Goal: Transaction & Acquisition: Purchase product/service

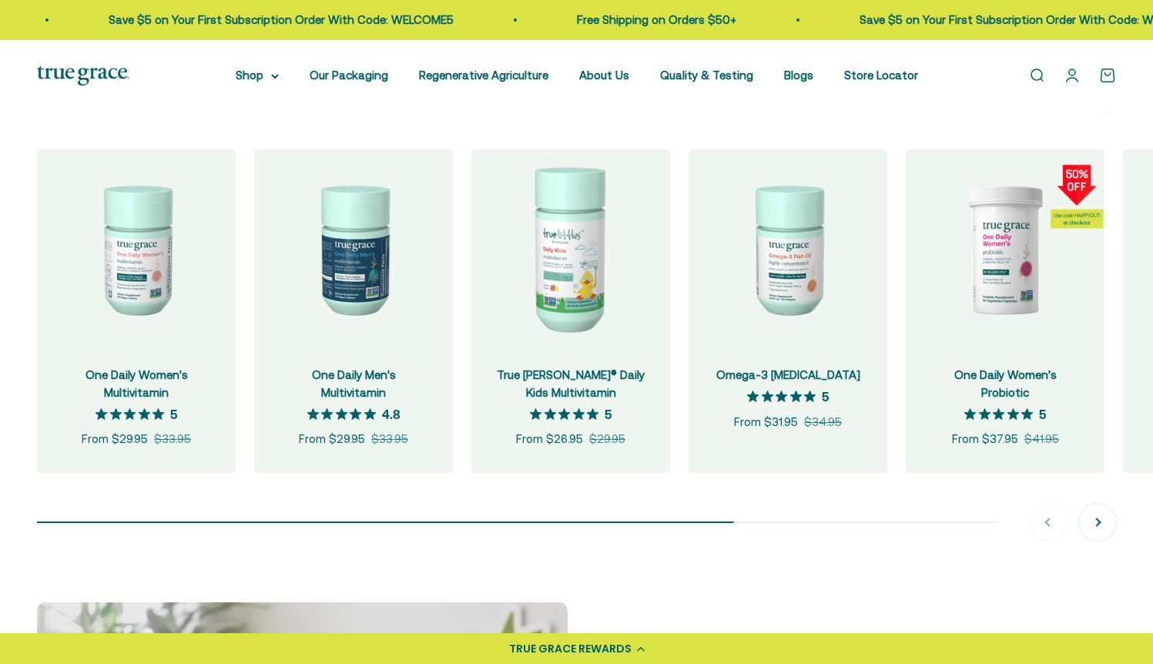
scroll to position [1635, 0]
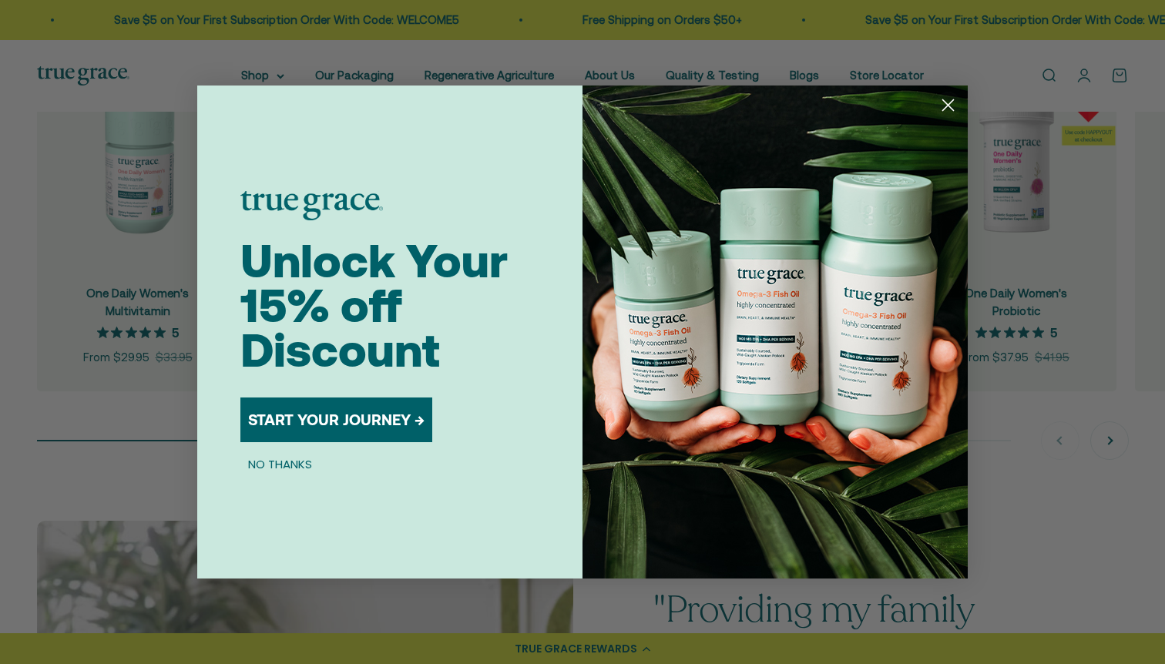
click at [950, 103] on icon "Close dialog" at bounding box center [948, 105] width 11 height 11
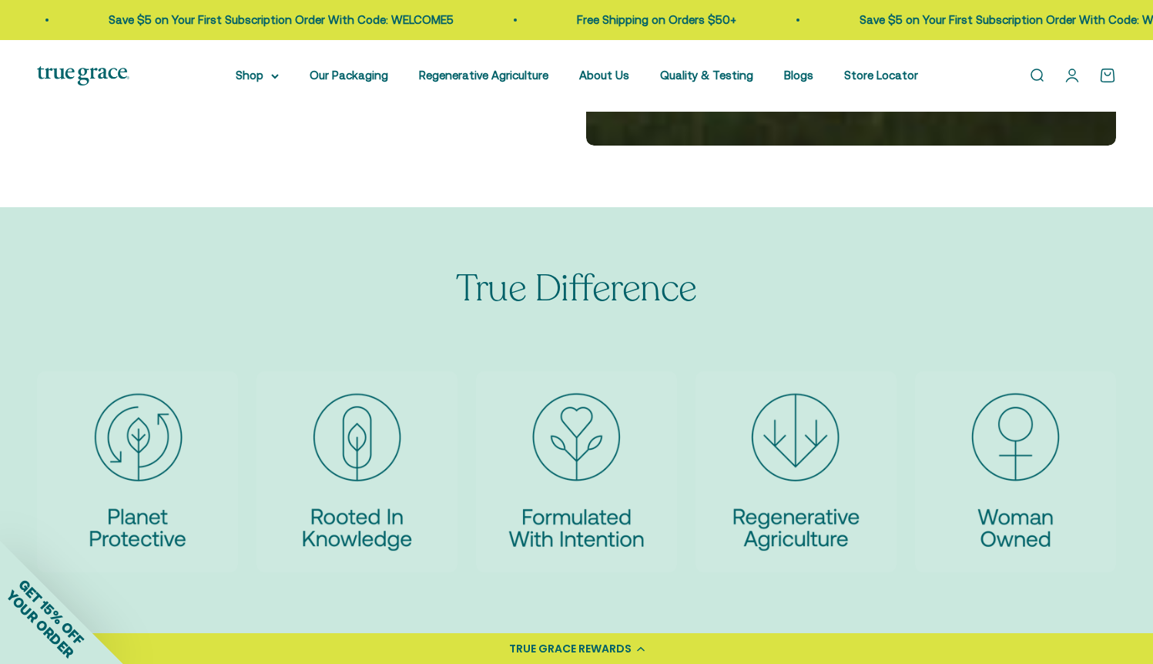
scroll to position [3276, 0]
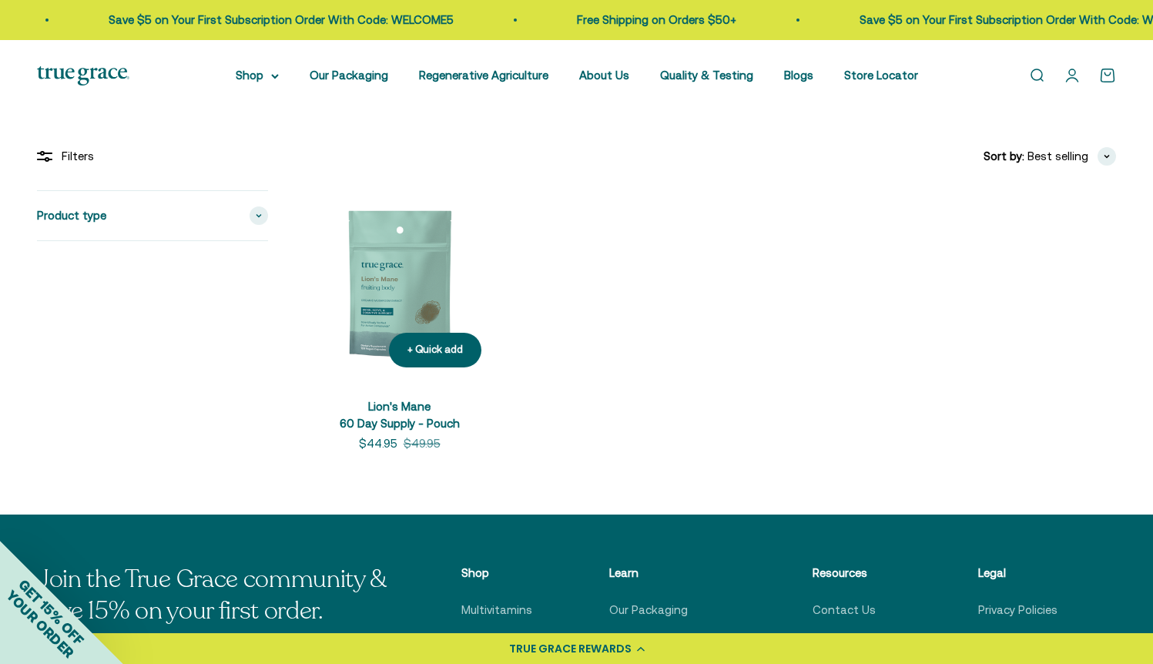
scroll to position [245, 0]
click at [425, 267] on img at bounding box center [399, 284] width 189 height 189
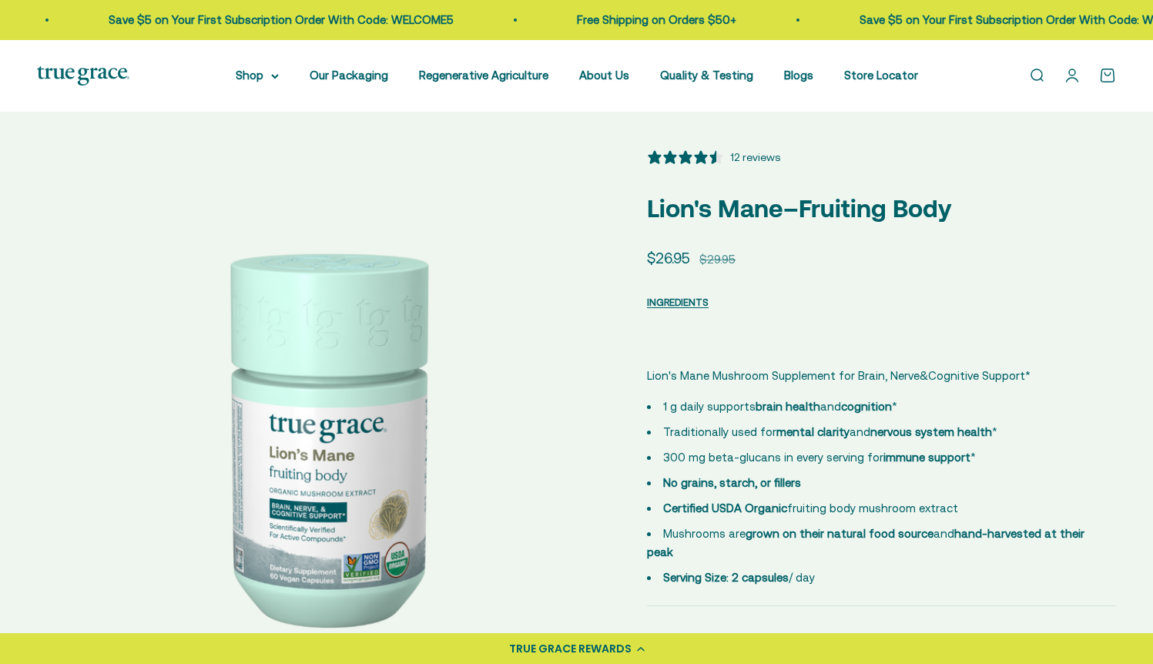
select select "3"
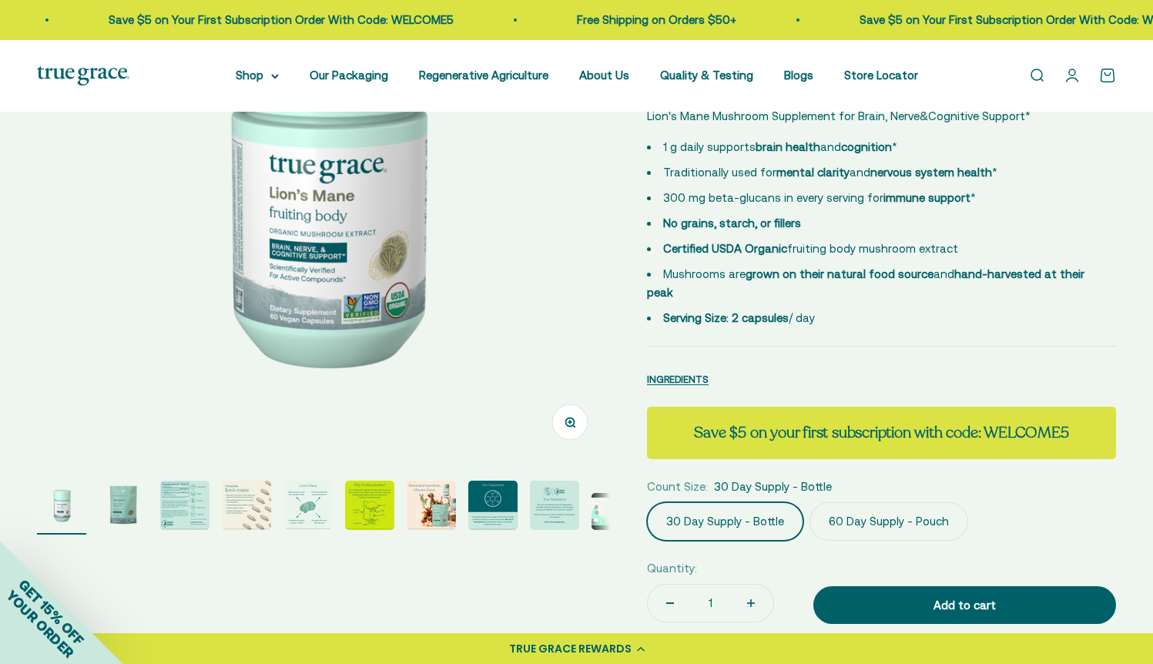
scroll to position [261, 0]
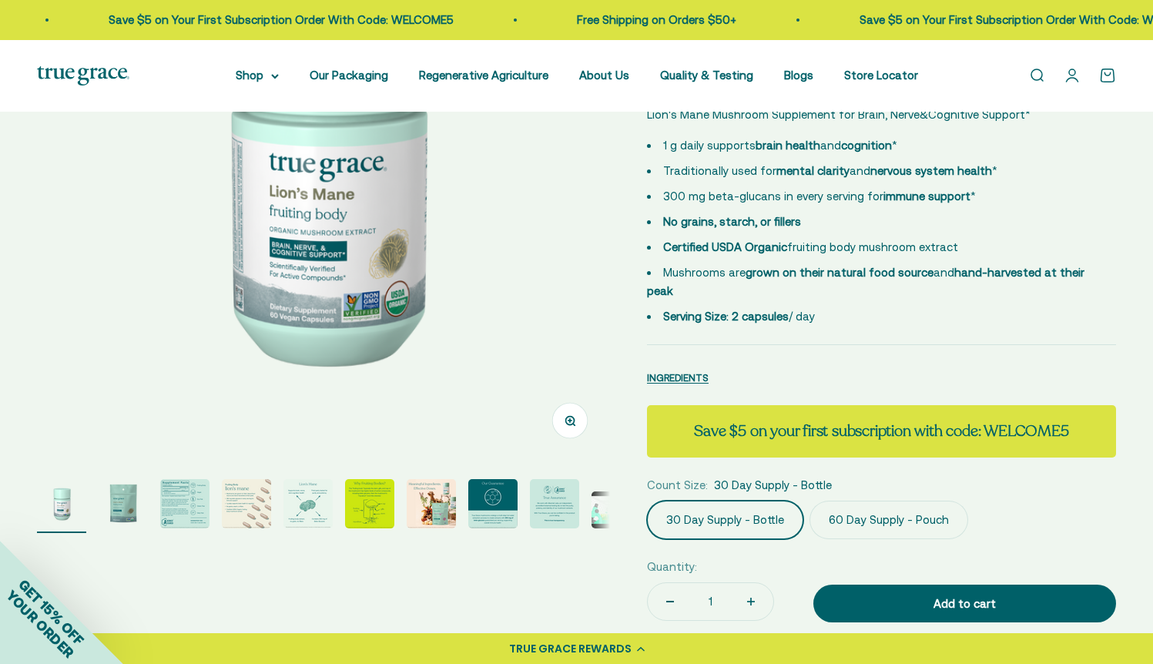
click at [134, 517] on img "Go to item 2" at bounding box center [123, 503] width 49 height 49
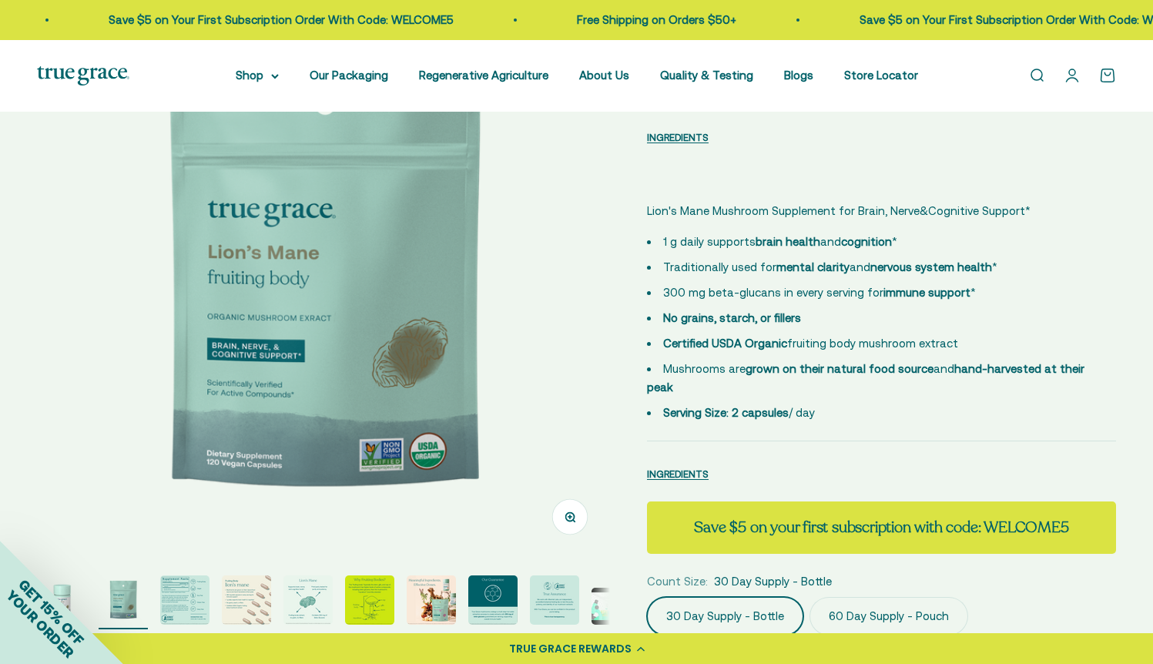
scroll to position [158, 0]
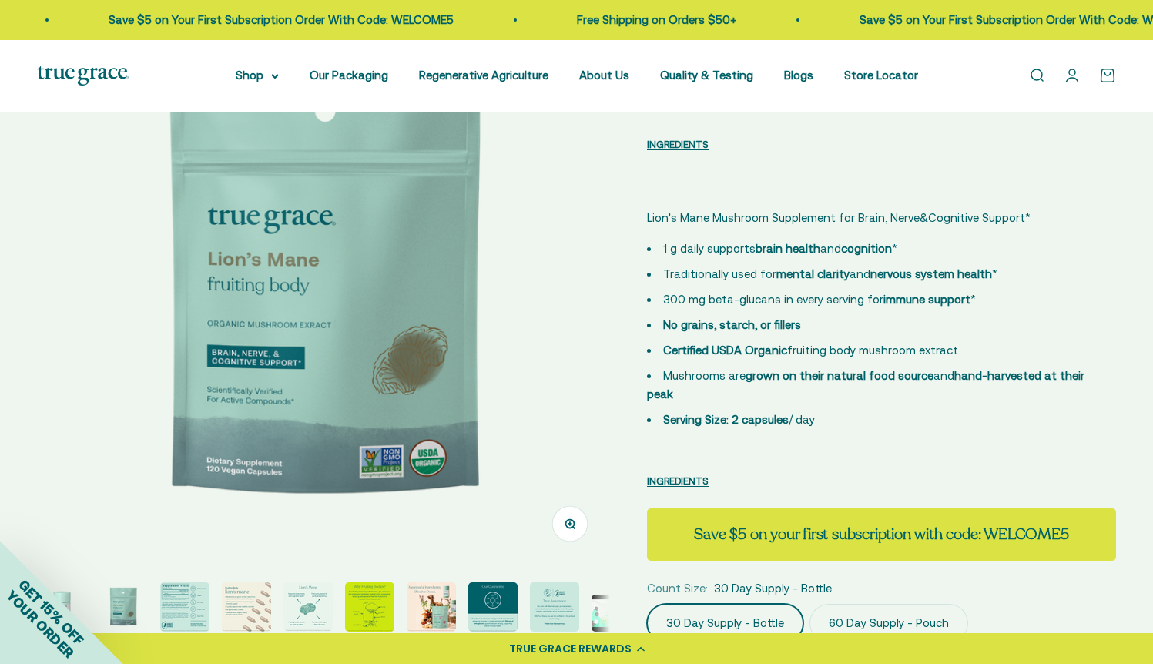
click at [186, 618] on img "Go to item 3" at bounding box center [184, 606] width 49 height 49
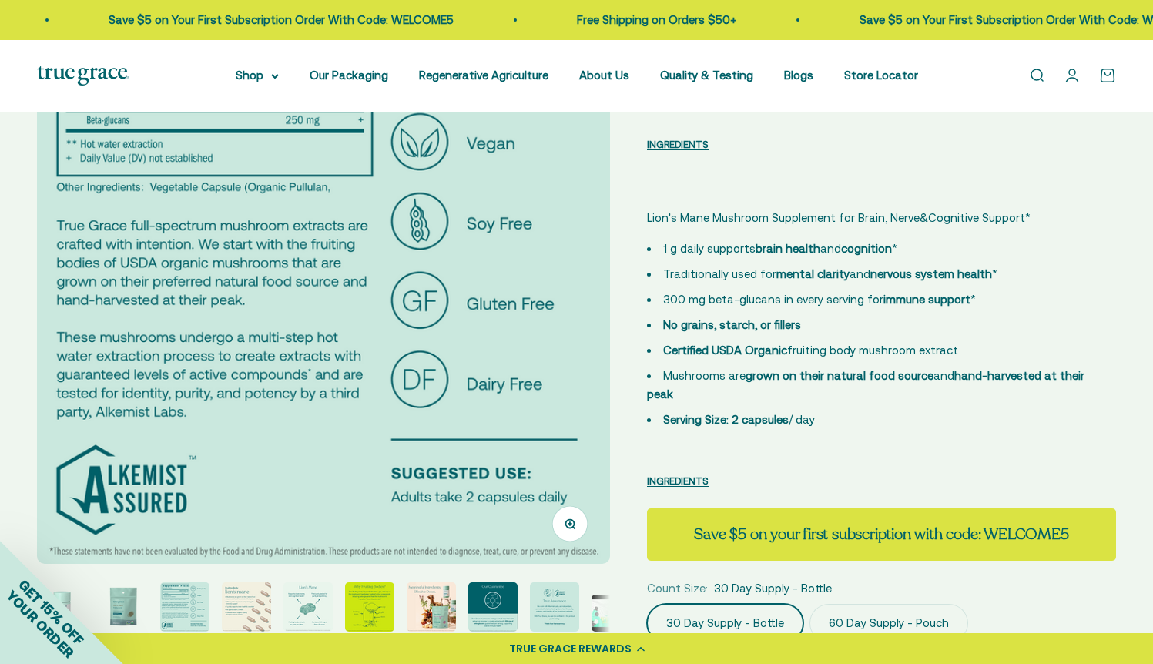
click at [244, 624] on img "Go to item 4" at bounding box center [246, 606] width 49 height 49
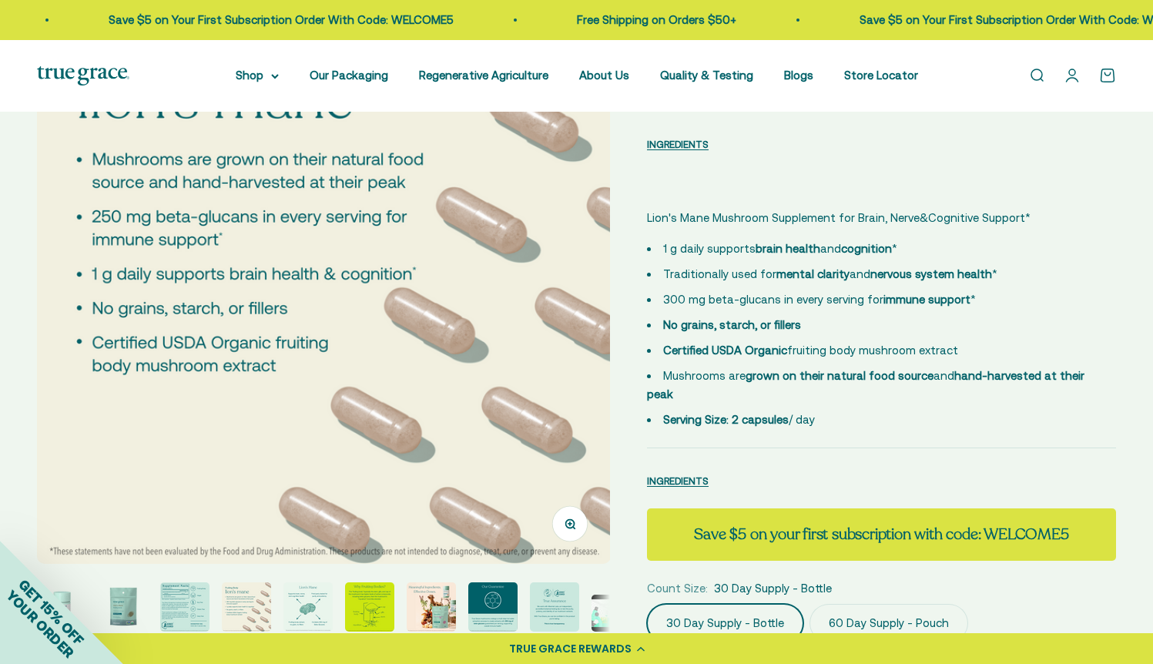
click at [272, 619] on page-dots at bounding box center [323, 609] width 573 height 54
click at [257, 619] on img "Go to item 4" at bounding box center [246, 606] width 49 height 49
click at [290, 619] on img "Go to item 5" at bounding box center [308, 606] width 49 height 49
